Goal: Register for event/course

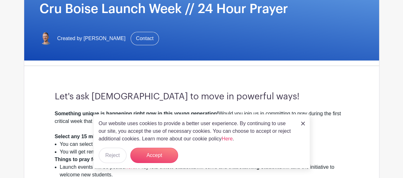
scroll to position [159, 0]
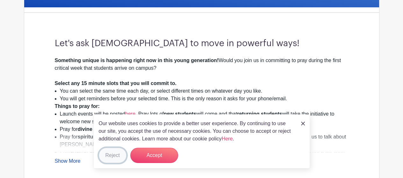
click at [115, 153] on button "Reject" at bounding box center [113, 155] width 28 height 15
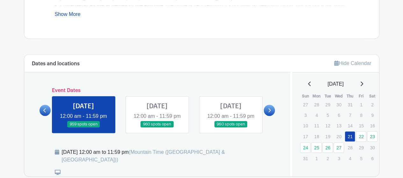
scroll to position [318, 0]
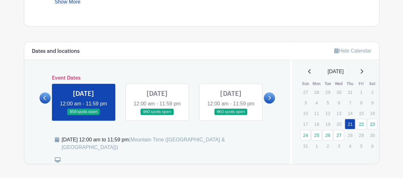
click at [83, 115] on link at bounding box center [83, 115] width 0 height 0
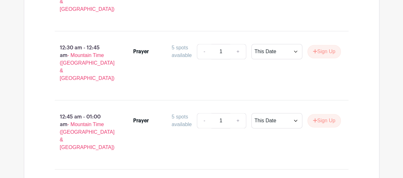
scroll to position [594, 0]
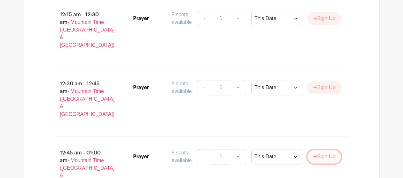
click at [324, 150] on button "Sign Up" at bounding box center [323, 156] width 33 height 13
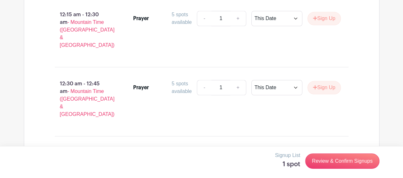
click at [330, 154] on icon at bounding box center [331, 156] width 4 height 5
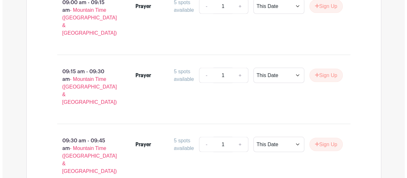
scroll to position [3015, 0]
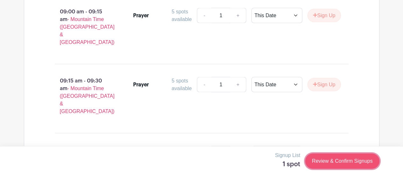
click at [341, 160] on link "Review & Confirm Signups" at bounding box center [342, 160] width 74 height 15
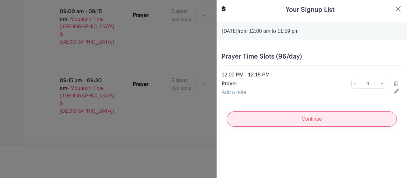
click at [317, 119] on input "Continue" at bounding box center [312, 118] width 170 height 15
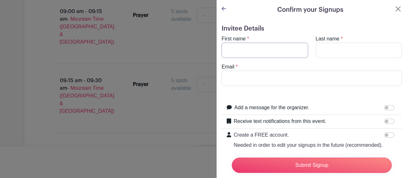
drag, startPoint x: 239, startPoint y: 51, endPoint x: 238, endPoint y: 47, distance: 3.8
click at [239, 51] on input "First name" at bounding box center [265, 50] width 87 height 15
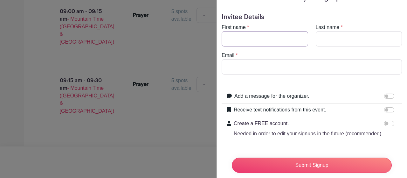
scroll to position [0, 0]
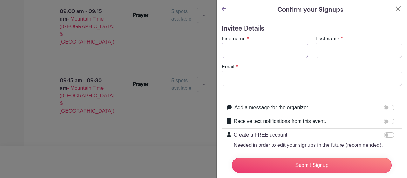
click at [260, 51] on input "First name" at bounding box center [265, 50] width 87 height 15
type input "[PERSON_NAME]"
click at [328, 53] on input "Last name" at bounding box center [359, 50] width 87 height 15
type input "Price"
click at [293, 75] on input "Email" at bounding box center [312, 78] width 180 height 15
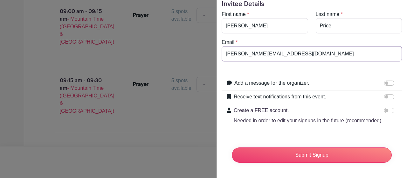
scroll to position [36, 0]
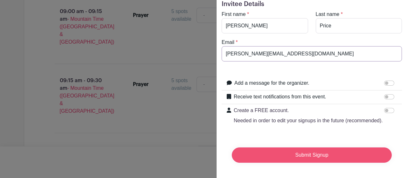
type input "[PERSON_NAME][EMAIL_ADDRESS][DOMAIN_NAME]"
click at [312, 148] on input "Submit Signup" at bounding box center [312, 154] width 160 height 15
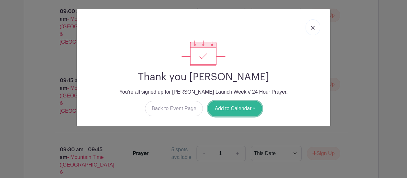
click at [243, 109] on button "Add to Calendar" at bounding box center [235, 108] width 54 height 15
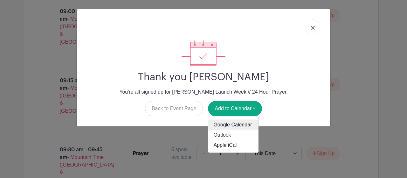
click at [238, 122] on link "Google Calendar" at bounding box center [233, 125] width 50 height 10
